Goal: Task Accomplishment & Management: Use online tool/utility

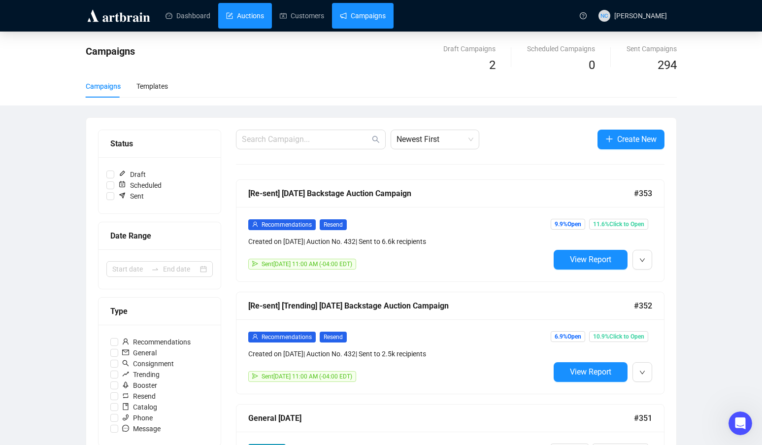
click at [239, 15] on link "Auctions" at bounding box center [245, 16] width 38 height 26
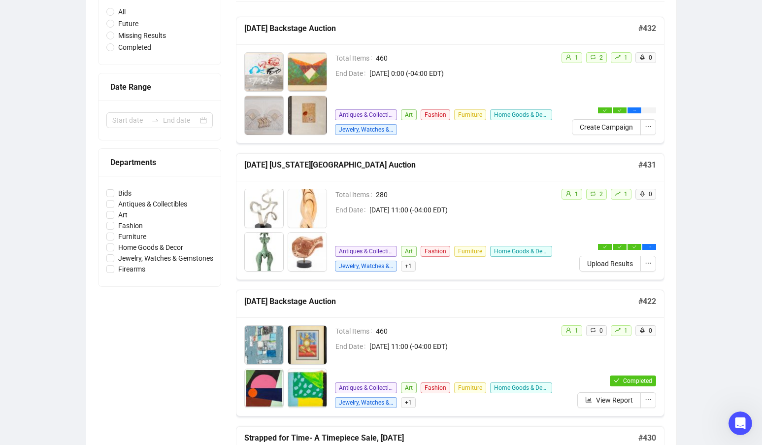
scroll to position [148, 0]
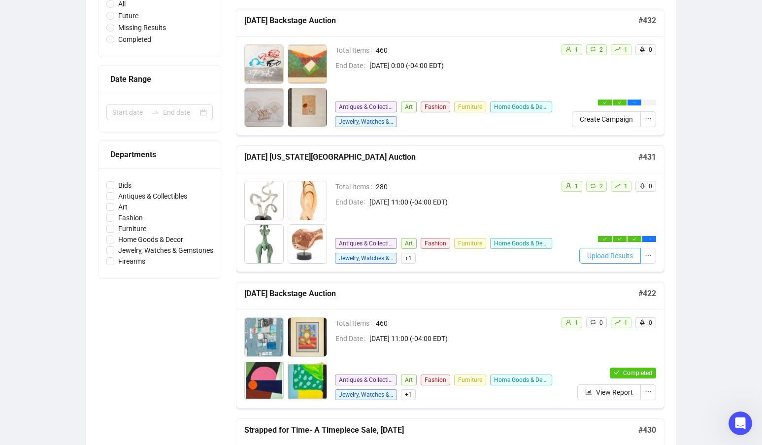
click at [623, 257] on span "Upload Results" at bounding box center [610, 255] width 46 height 11
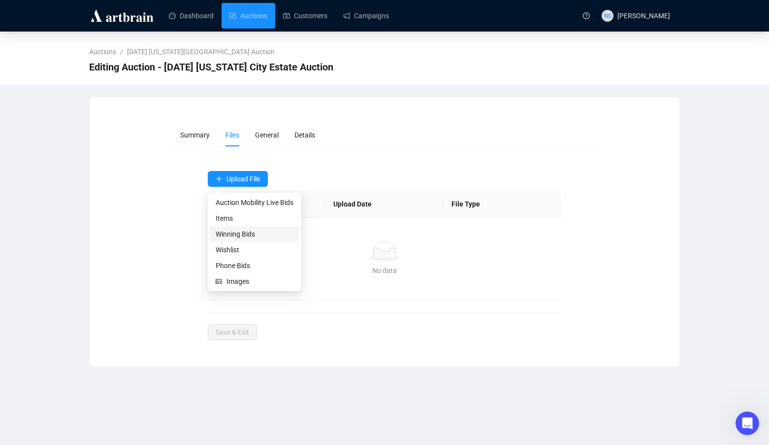
click at [274, 235] on span "Winning Bids" at bounding box center [255, 233] width 78 height 11
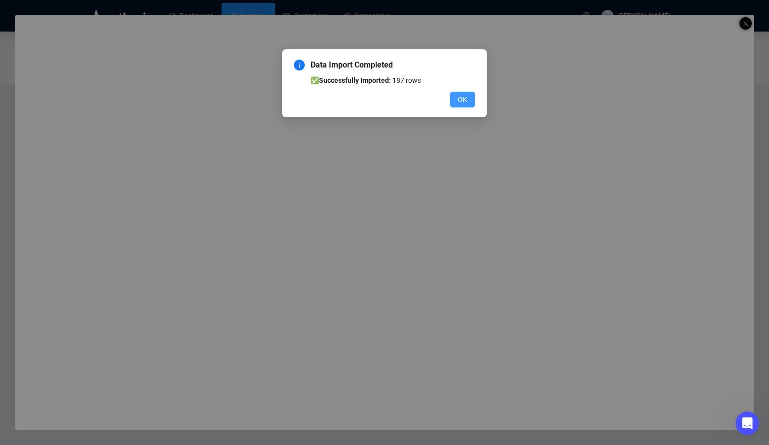
click at [465, 97] on span "OK" at bounding box center [462, 99] width 9 height 11
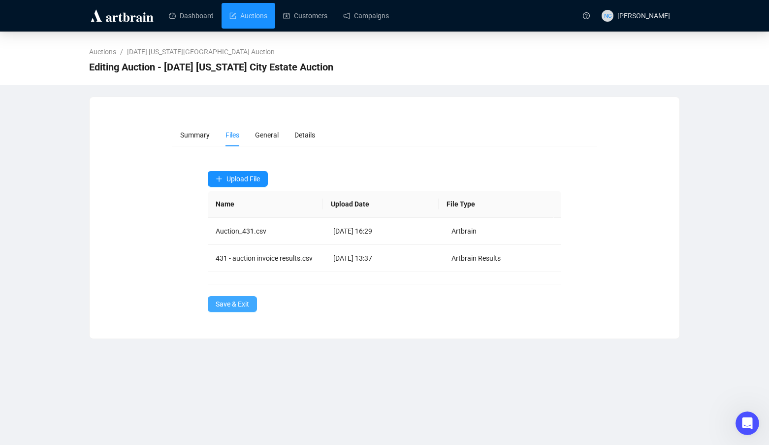
click at [228, 301] on span "Save & Exit" at bounding box center [232, 303] width 33 height 11
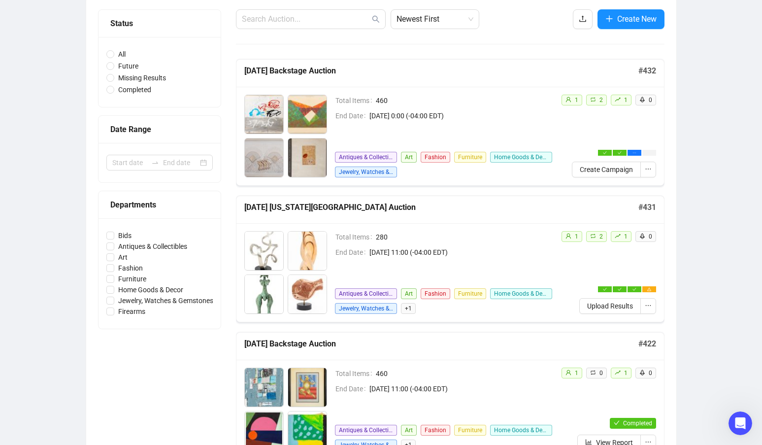
scroll to position [98, 0]
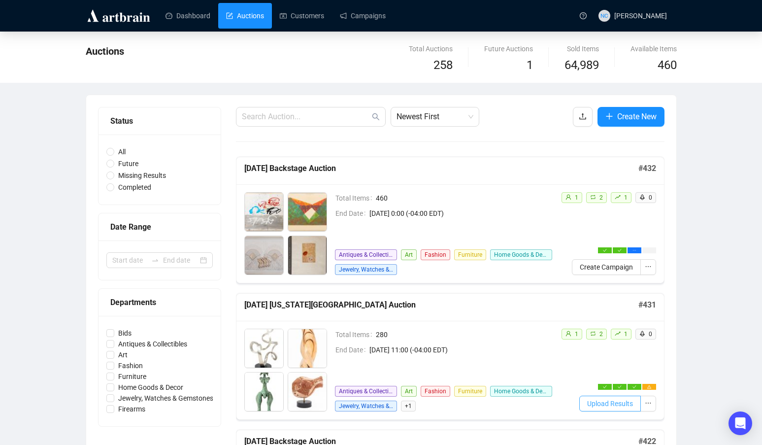
click at [620, 403] on span "Upload Results" at bounding box center [610, 403] width 46 height 11
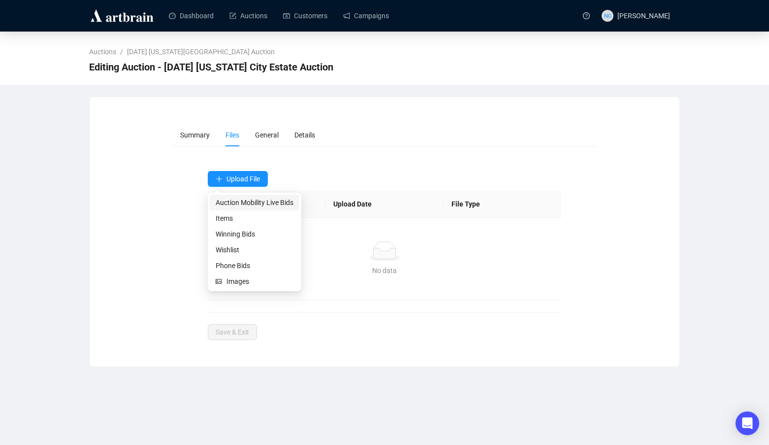
click at [281, 204] on span "Auction Mobility Live Bids" at bounding box center [255, 202] width 78 height 11
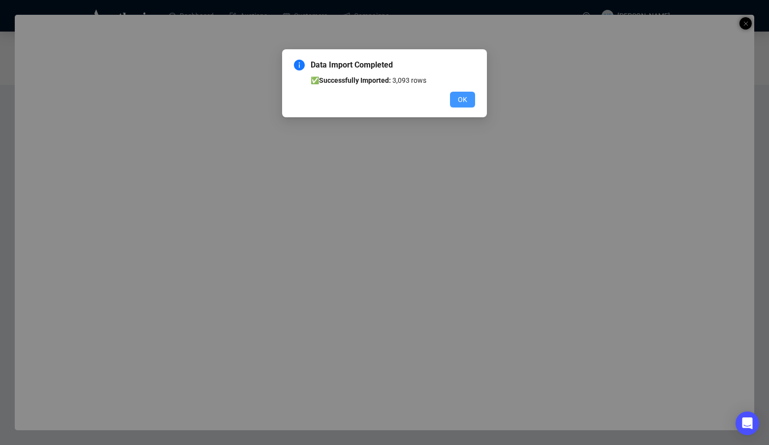
click at [464, 101] on span "OK" at bounding box center [462, 99] width 9 height 11
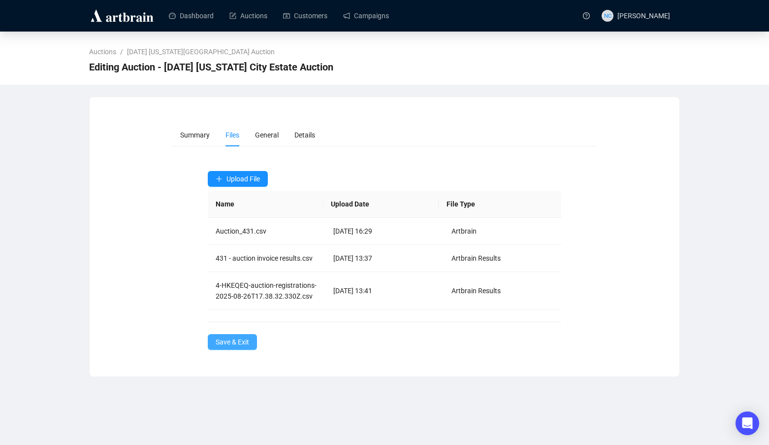
click at [228, 347] on span "Save & Exit" at bounding box center [232, 341] width 33 height 11
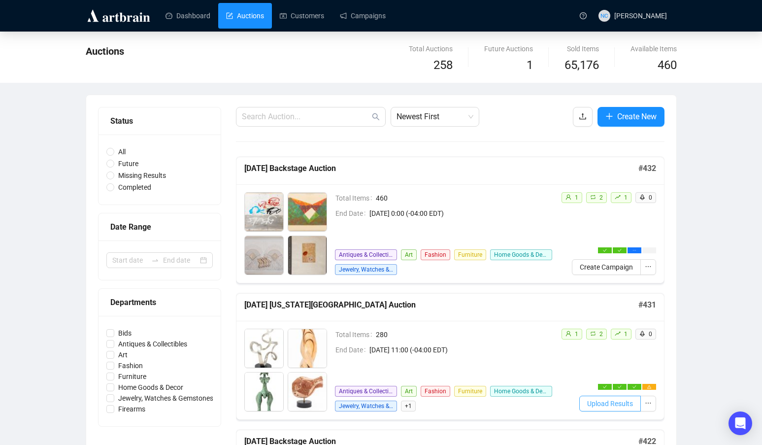
click at [615, 405] on span "Upload Results" at bounding box center [610, 403] width 46 height 11
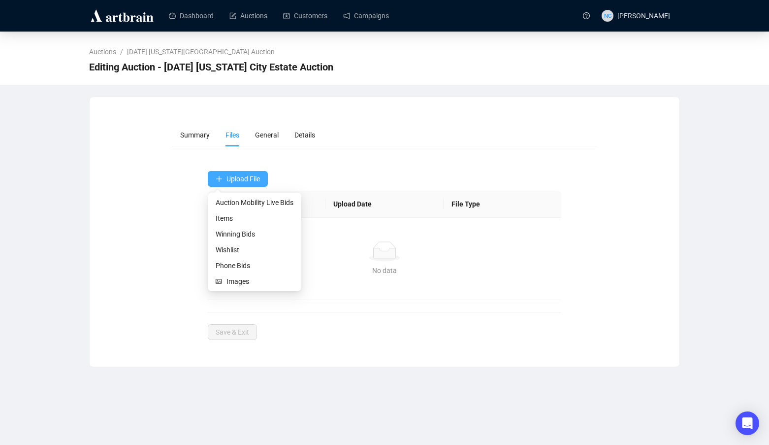
click at [246, 178] on span "Upload File" at bounding box center [242, 179] width 33 height 8
click at [266, 248] on span "Wishlist" at bounding box center [255, 249] width 78 height 11
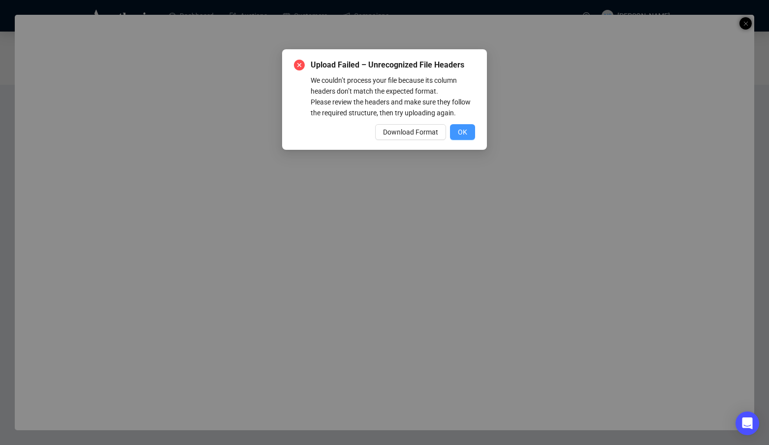
click at [464, 134] on span "OK" at bounding box center [462, 132] width 9 height 11
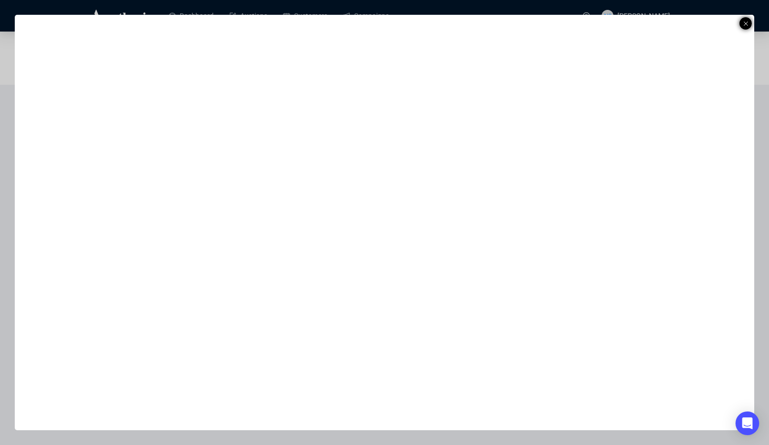
click at [748, 23] on icon at bounding box center [745, 24] width 5 height 12
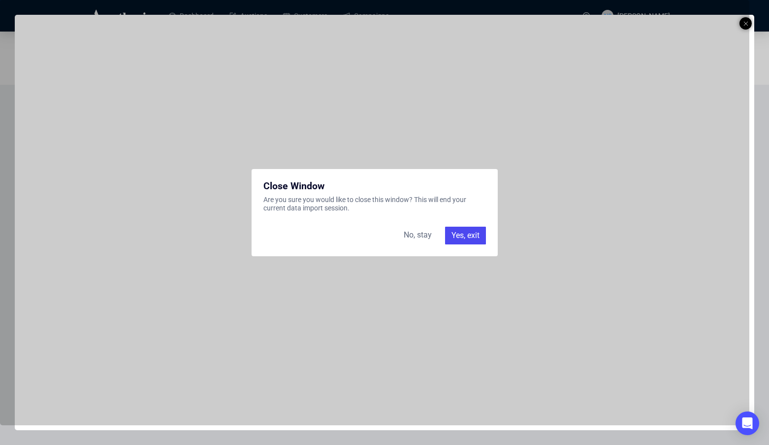
click at [467, 235] on div "Yes, exit" at bounding box center [465, 235] width 41 height 18
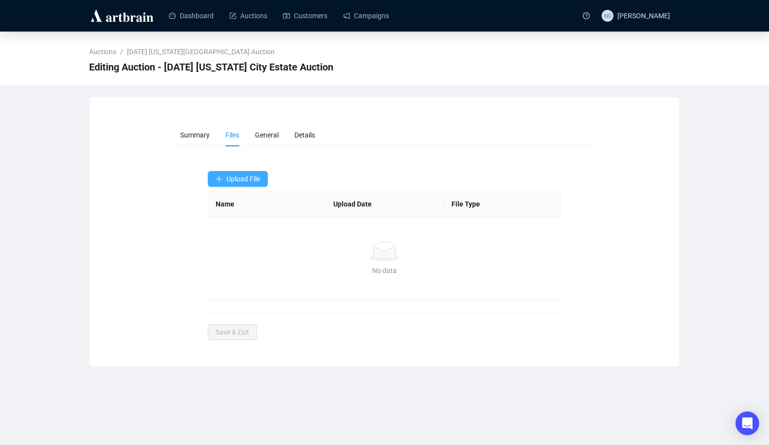
click at [256, 178] on span "Upload File" at bounding box center [242, 179] width 33 height 8
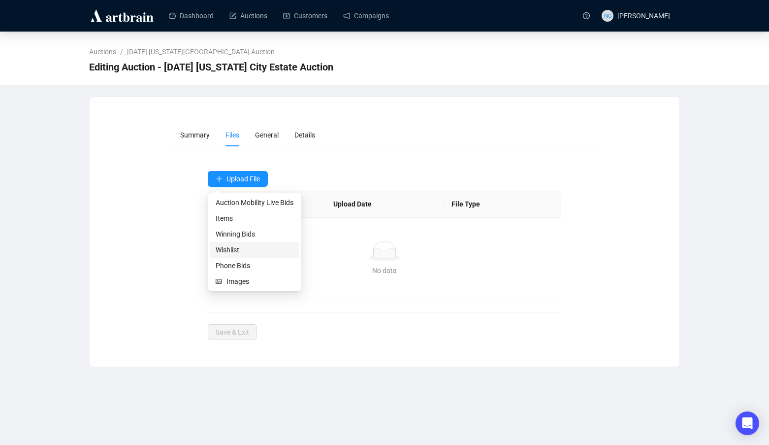
click at [274, 252] on span "Wishlist" at bounding box center [255, 249] width 78 height 11
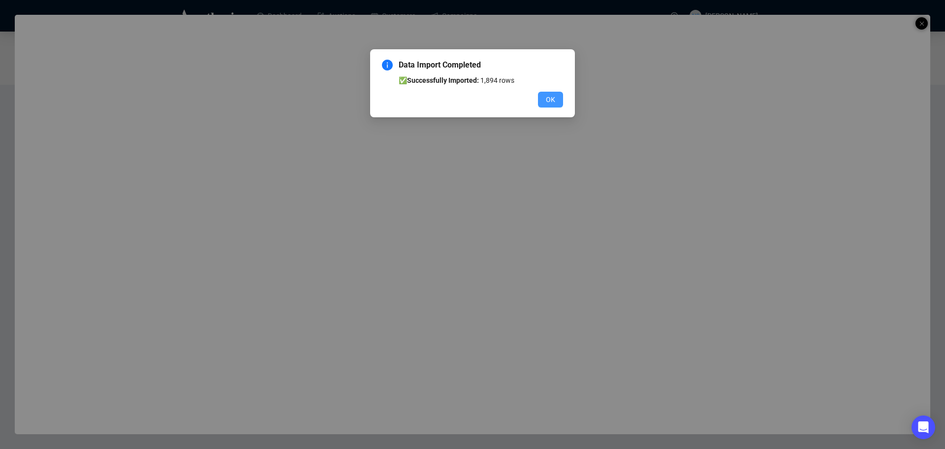
click at [545, 103] on button "OK" at bounding box center [550, 100] width 25 height 16
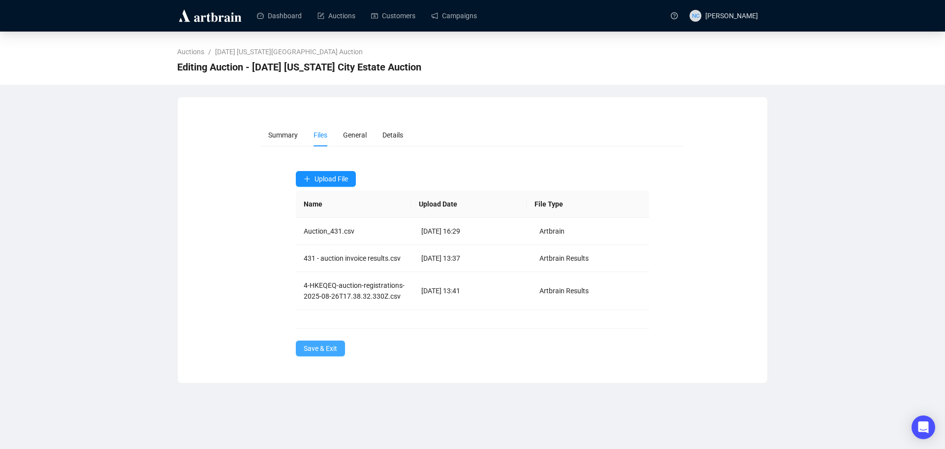
click at [326, 351] on span "Save & Exit" at bounding box center [320, 348] width 33 height 11
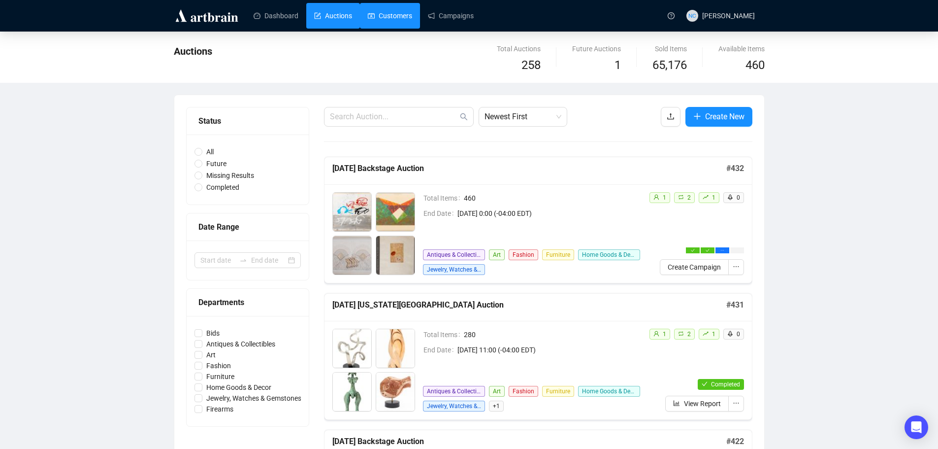
click at [400, 15] on link "Customers" at bounding box center [390, 16] width 44 height 26
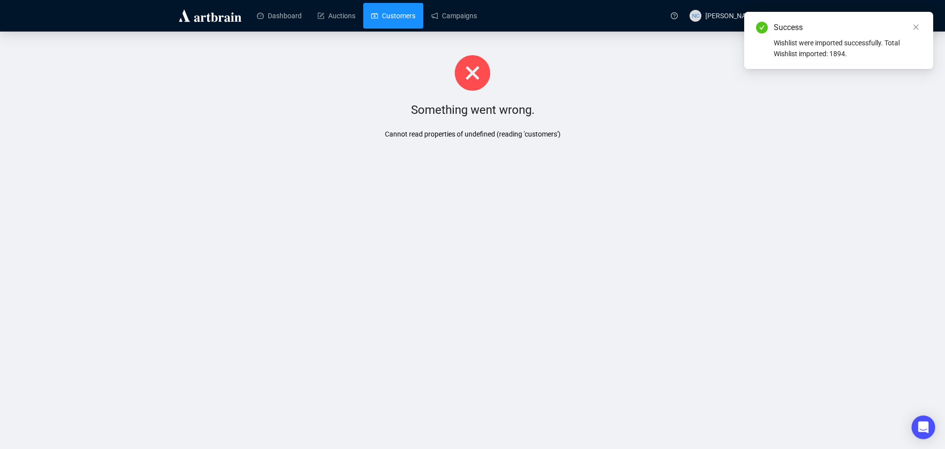
click at [400, 15] on link "Customers" at bounding box center [393, 16] width 44 height 26
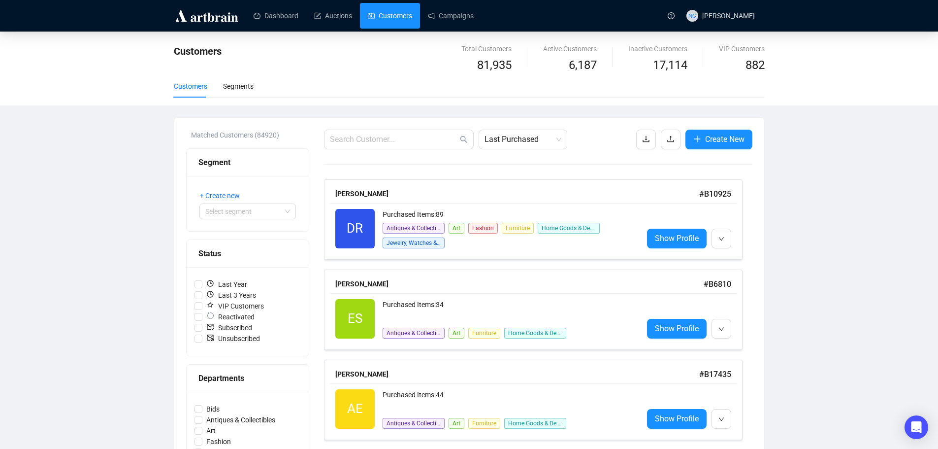
click at [667, 139] on icon "upload" at bounding box center [671, 139] width 8 height 8
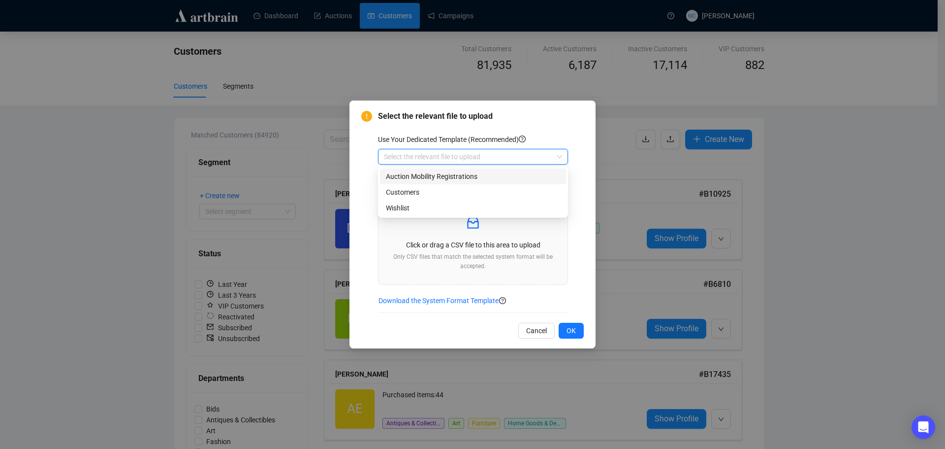
click at [505, 154] on input "search" at bounding box center [468, 156] width 169 height 15
click at [479, 189] on div "Customers" at bounding box center [473, 192] width 174 height 11
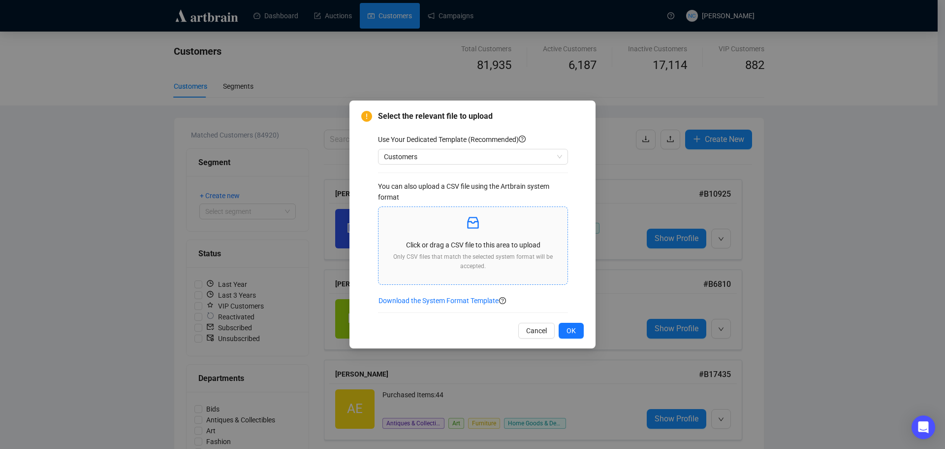
click at [470, 243] on p "Click or drag a CSV file to this area to upload" at bounding box center [472, 244] width 173 height 11
click at [423, 223] on p at bounding box center [472, 223] width 173 height 17
click at [496, 158] on span "Customers" at bounding box center [473, 156] width 178 height 15
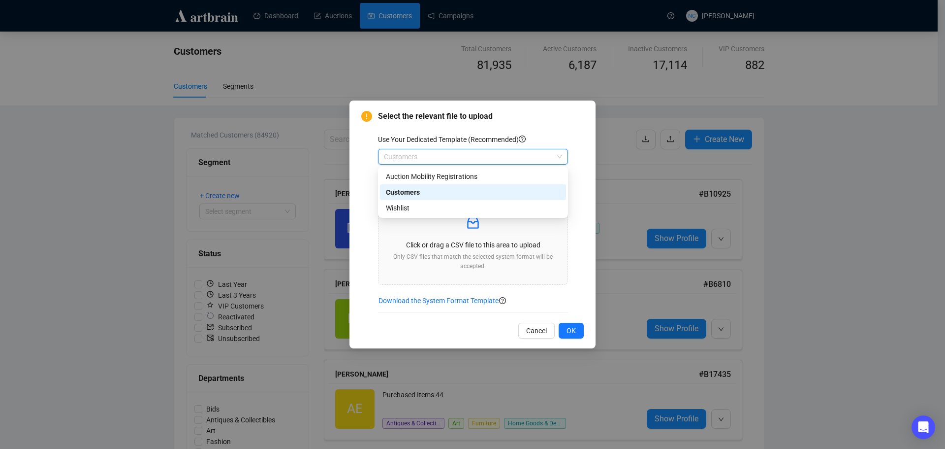
click at [496, 158] on span "Customers" at bounding box center [473, 156] width 178 height 15
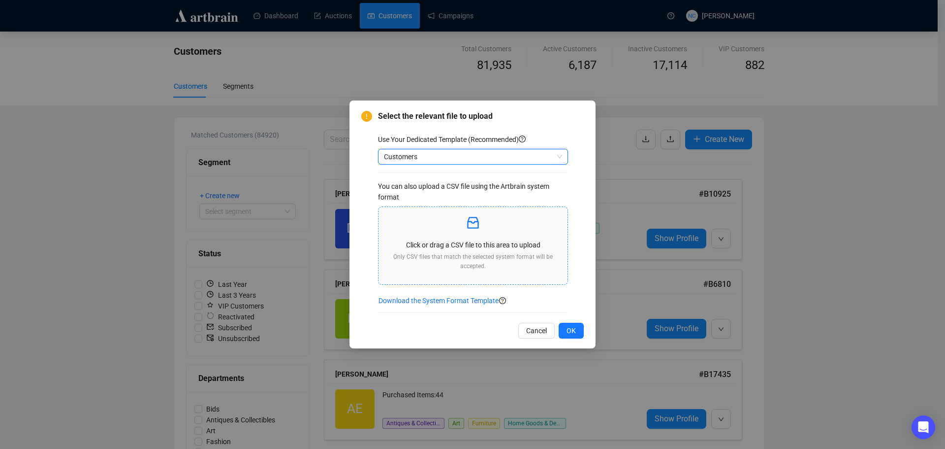
click at [469, 212] on span "Click or drag a CSV file to this area to upload Only CSV files that match the s…" at bounding box center [473, 246] width 189 height 78
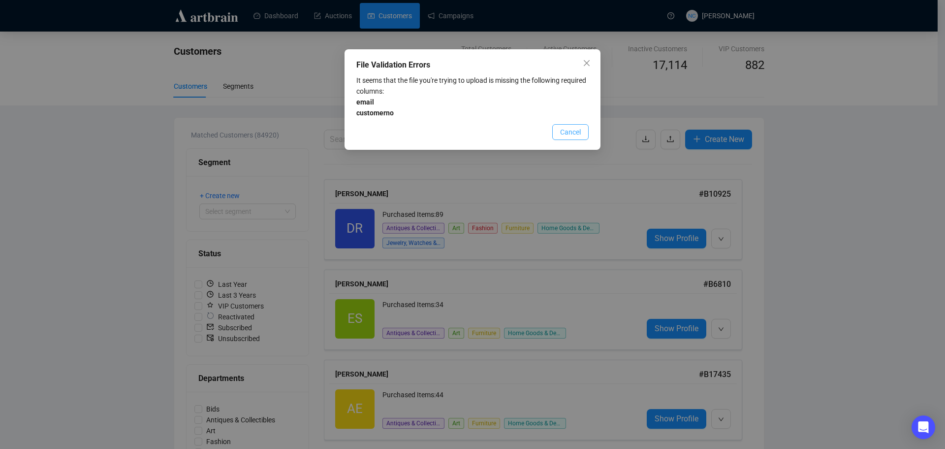
click at [574, 132] on span "Cancel" at bounding box center [570, 132] width 21 height 11
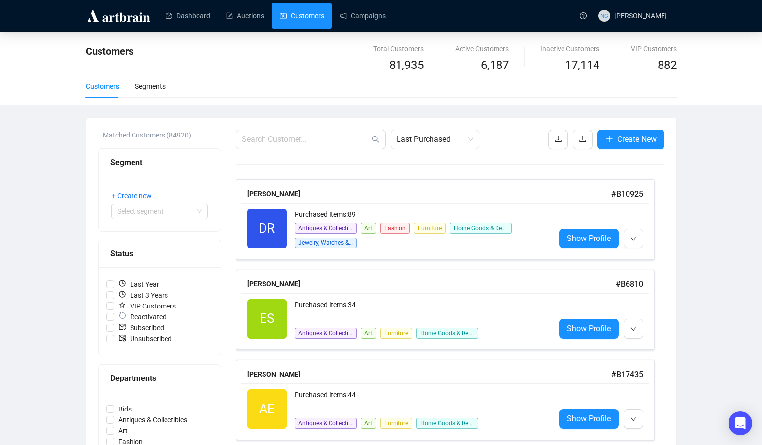
click at [584, 138] on icon "upload" at bounding box center [582, 139] width 8 height 8
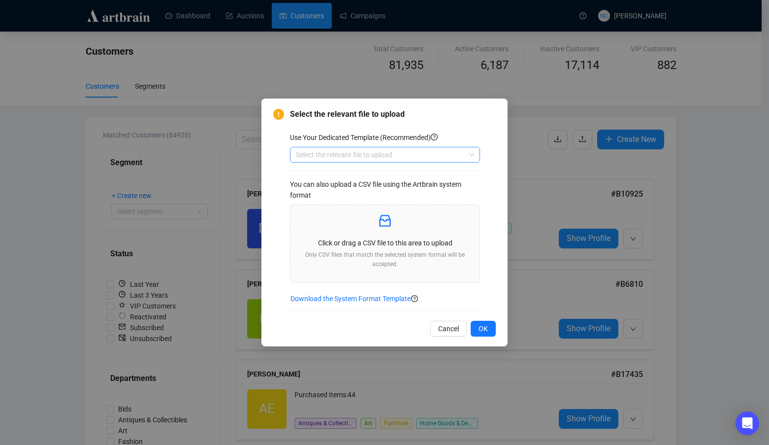
click at [413, 154] on input "search" at bounding box center [380, 154] width 169 height 15
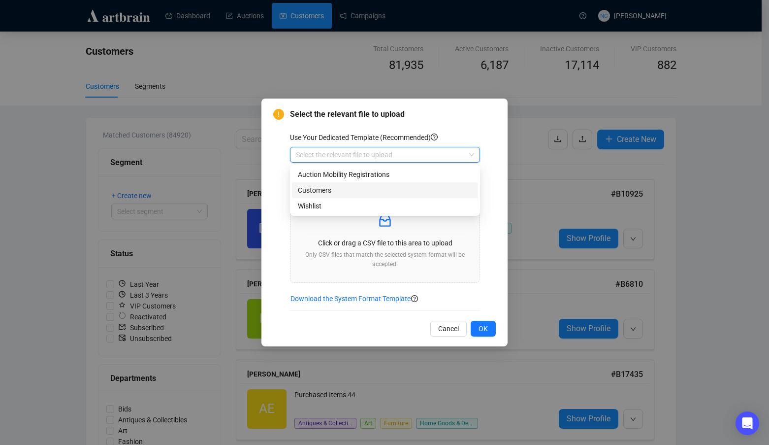
click at [392, 189] on div "Customers" at bounding box center [385, 190] width 174 height 11
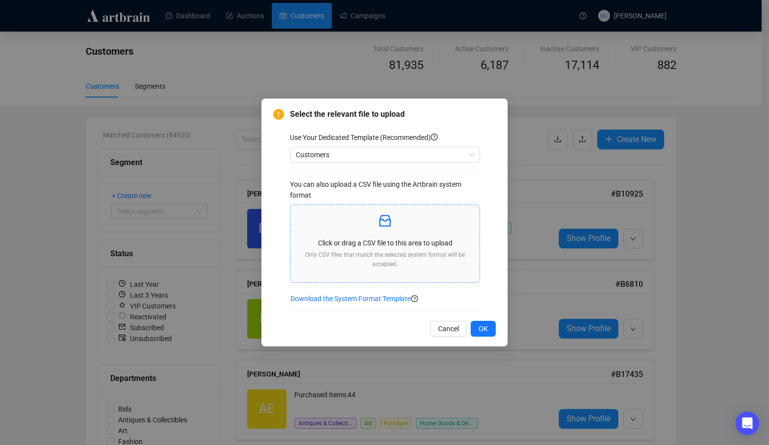
click at [350, 246] on p "Click or drag a CSV file to this area to upload" at bounding box center [384, 242] width 173 height 11
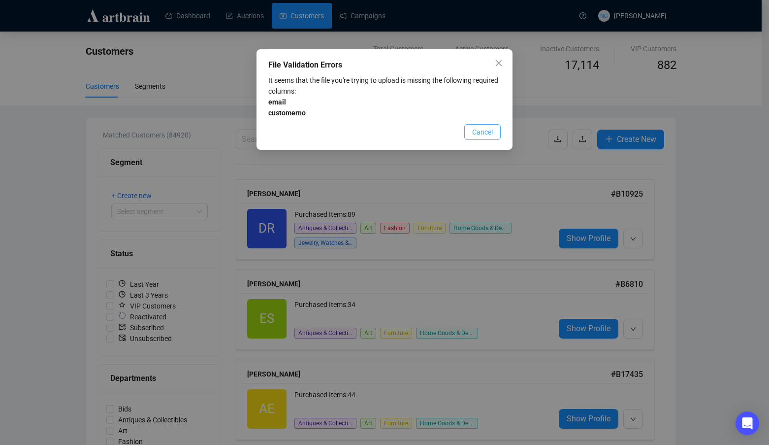
click at [476, 128] on span "Cancel" at bounding box center [482, 132] width 21 height 11
